Goal: Transaction & Acquisition: Purchase product/service

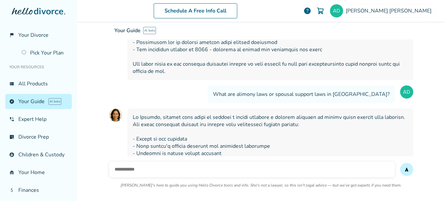
scroll to position [1318, 0]
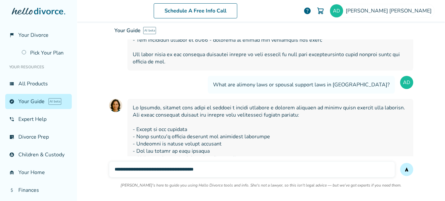
type input "**********"
click at [400, 163] on button "send" at bounding box center [406, 169] width 13 height 13
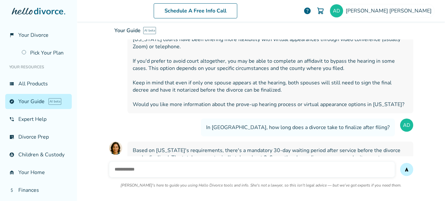
scroll to position [979, 0]
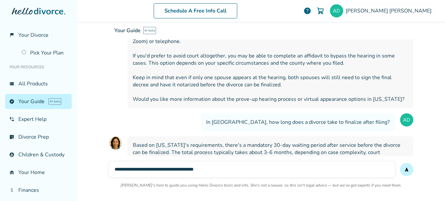
type input "**********"
click at [400, 163] on button "send" at bounding box center [406, 169] width 13 height 13
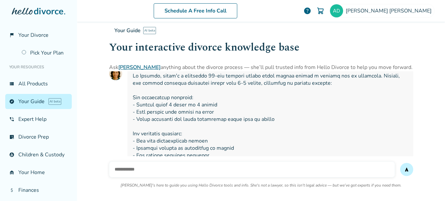
scroll to position [204, 0]
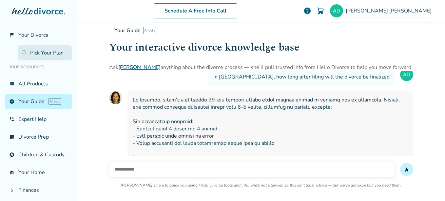
click at [36, 54] on link "Pick Your Plan" at bounding box center [45, 52] width 54 height 15
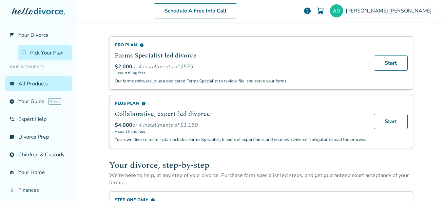
scroll to position [33, 0]
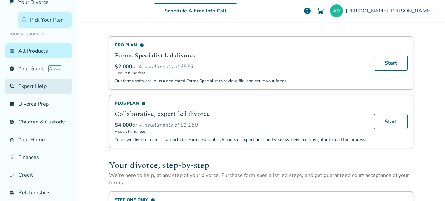
click at [37, 92] on link "phone_in_talk Expert Help" at bounding box center [38, 86] width 67 height 15
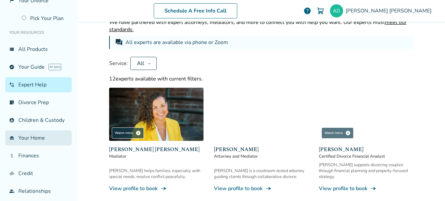
scroll to position [24, 0]
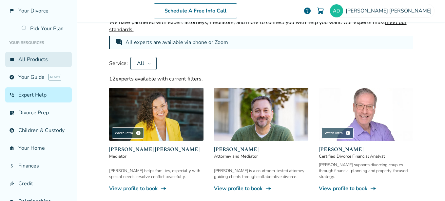
click at [40, 64] on link "view_list All Products" at bounding box center [38, 59] width 67 height 15
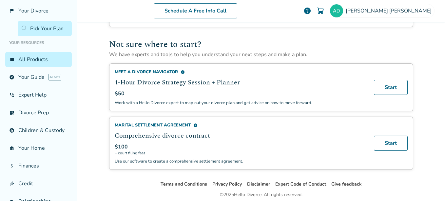
scroll to position [393, 0]
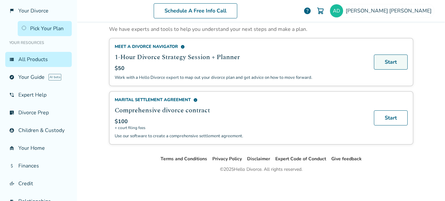
click at [393, 64] on link "Start" at bounding box center [391, 61] width 34 height 15
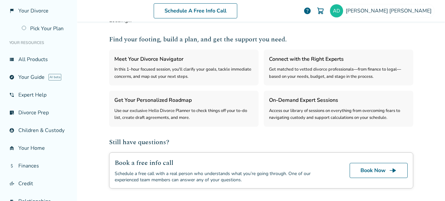
select select "***"
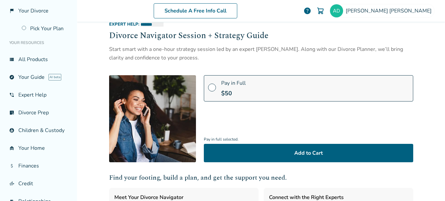
scroll to position [0, 0]
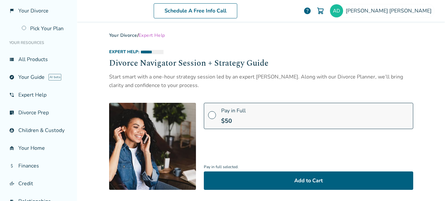
click at [270, 149] on div "Pay in full selected. Add to Cart" at bounding box center [308, 169] width 209 height 42
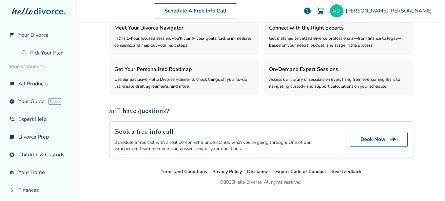
scroll to position [209, 0]
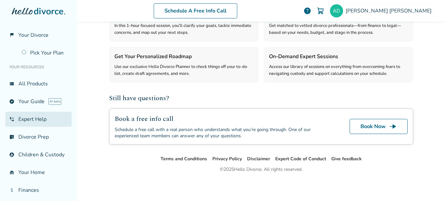
click at [32, 125] on link "phone_in_talk Expert Help" at bounding box center [38, 118] width 67 height 15
